Goal: Check status: Check status

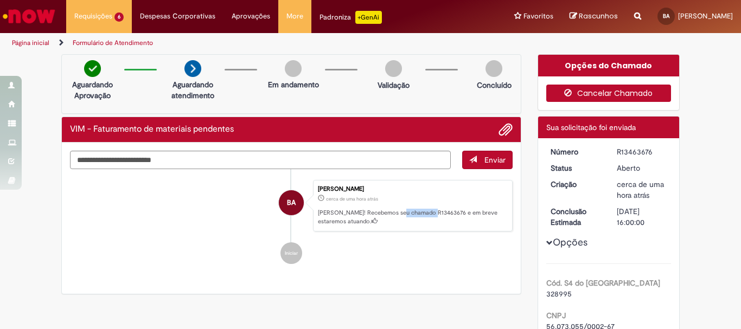
click at [595, 97] on button "Cancelar Chamado" at bounding box center [608, 93] width 125 height 17
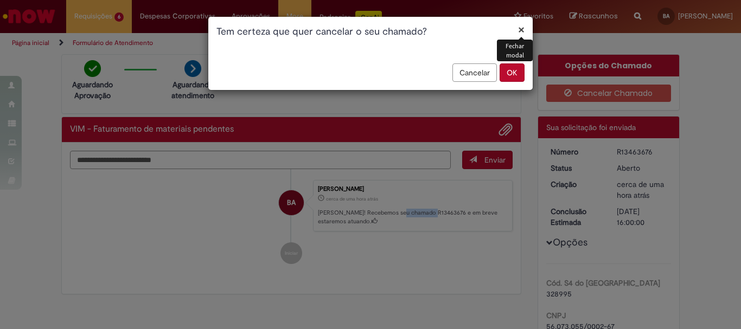
click at [512, 80] on button "OK" at bounding box center [512, 72] width 25 height 18
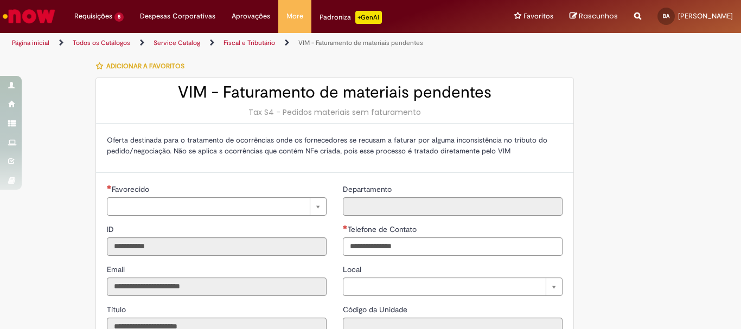
type input "**********"
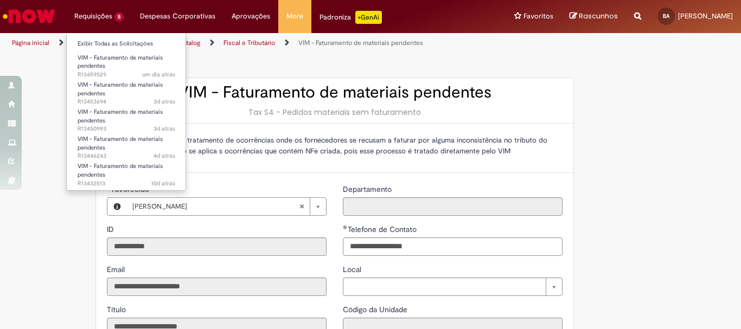
click at [110, 12] on li "Requisições 5 Exibir Todas as Solicitações VIM - Faturamento de materiais pende…" at bounding box center [99, 16] width 66 height 33
click at [111, 43] on link "Exibir Todas as Solicitações" at bounding box center [126, 44] width 119 height 12
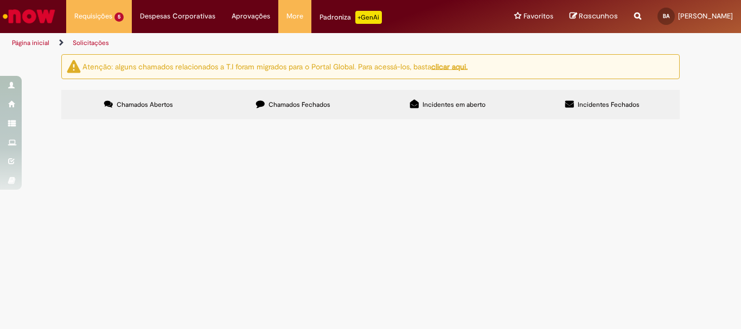
scroll to position [42, 0]
click at [0, 0] on span "R13453694" at bounding box center [0, 0] width 0 height 0
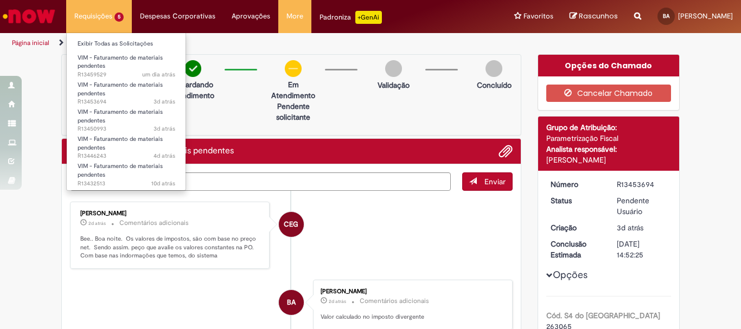
click at [104, 18] on li "Requisições 5 Exibir Todas as Solicitações VIM - Faturamento de materiais pende…" at bounding box center [99, 16] width 66 height 33
click at [103, 47] on link "Exibir Todas as Solicitações" at bounding box center [126, 44] width 119 height 12
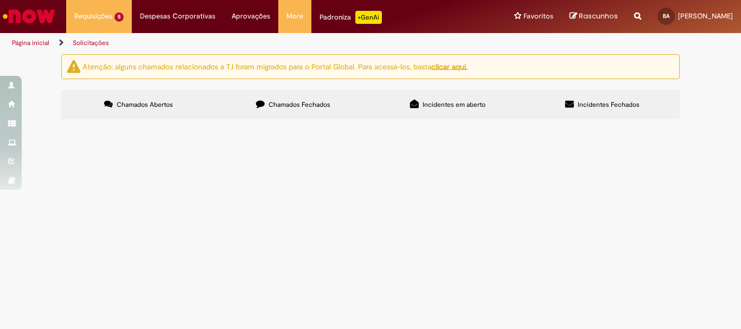
scroll to position [42, 0]
click at [0, 0] on span "R13446243" at bounding box center [0, 0] width 0 height 0
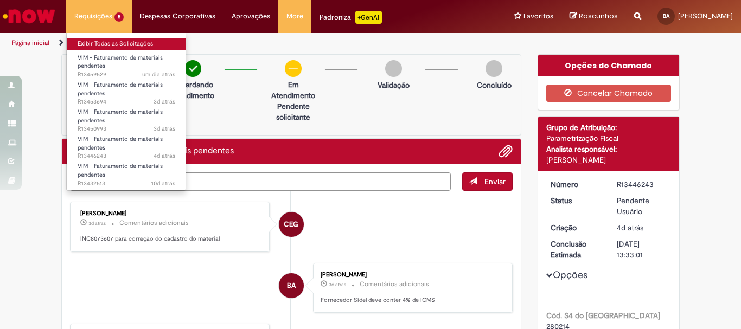
click at [105, 46] on link "Exibir Todas as Solicitações" at bounding box center [126, 44] width 119 height 12
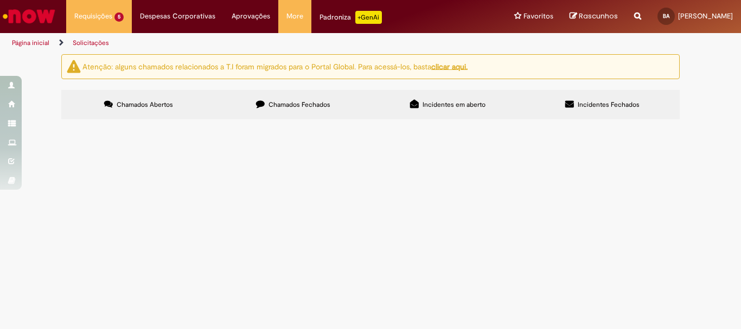
scroll to position [42, 0]
